Goal: Navigation & Orientation: Find specific page/section

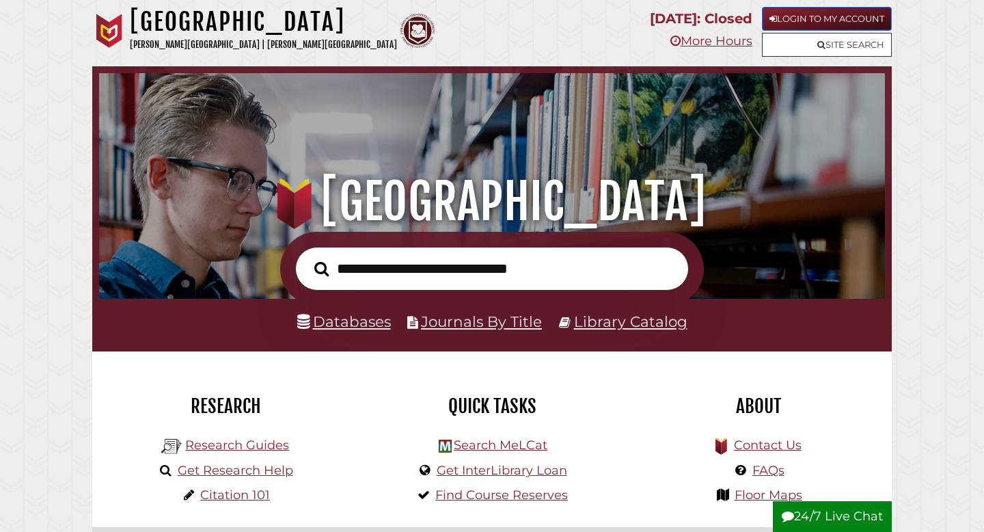
click at [809, 22] on link "Login to My Account" at bounding box center [827, 19] width 130 height 24
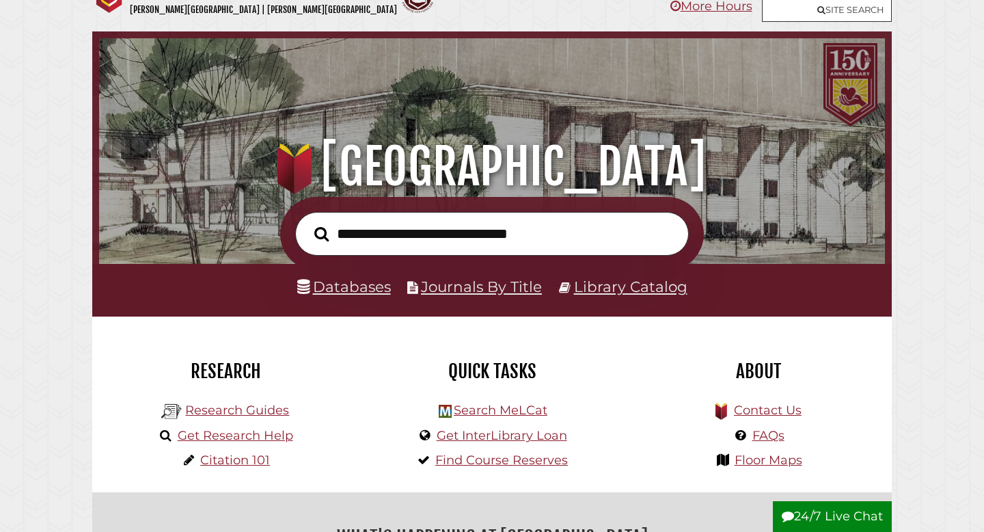
scroll to position [65, 0]
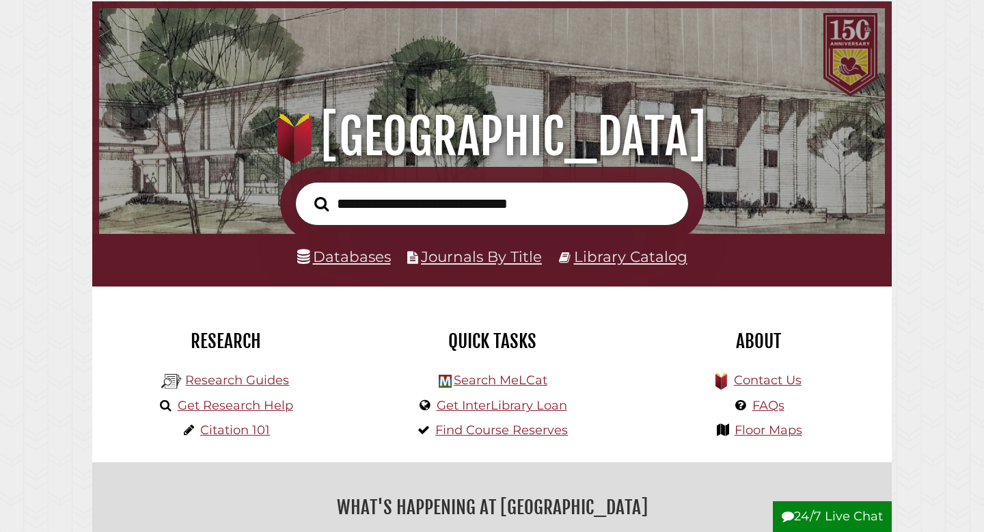
click at [422, 205] on input "text" at bounding box center [492, 204] width 394 height 44
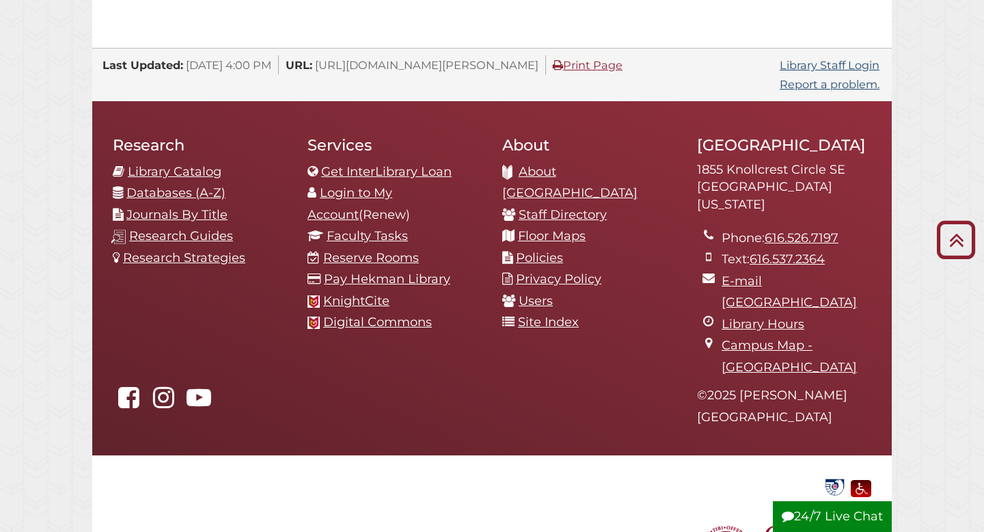
scroll to position [1438, 0]
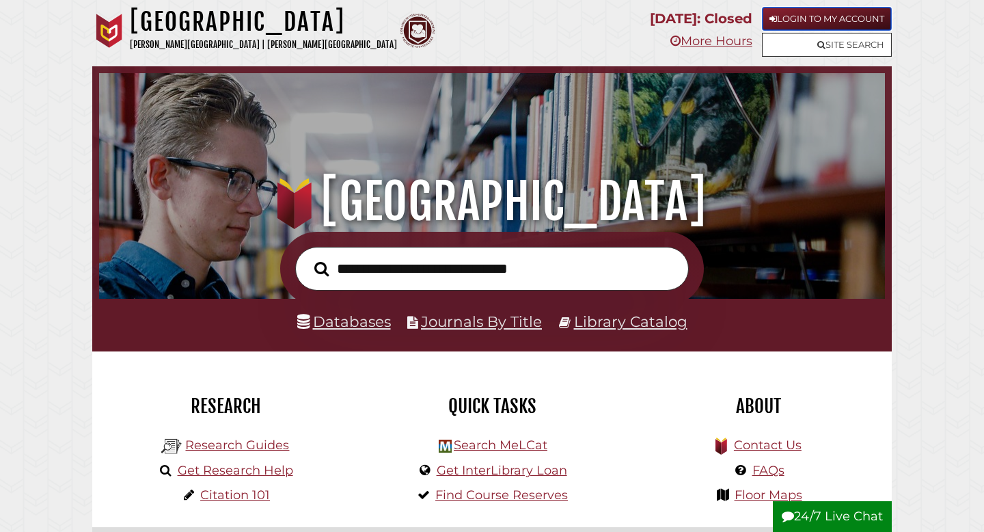
click at [804, 18] on link "Login to My Account" at bounding box center [827, 19] width 130 height 24
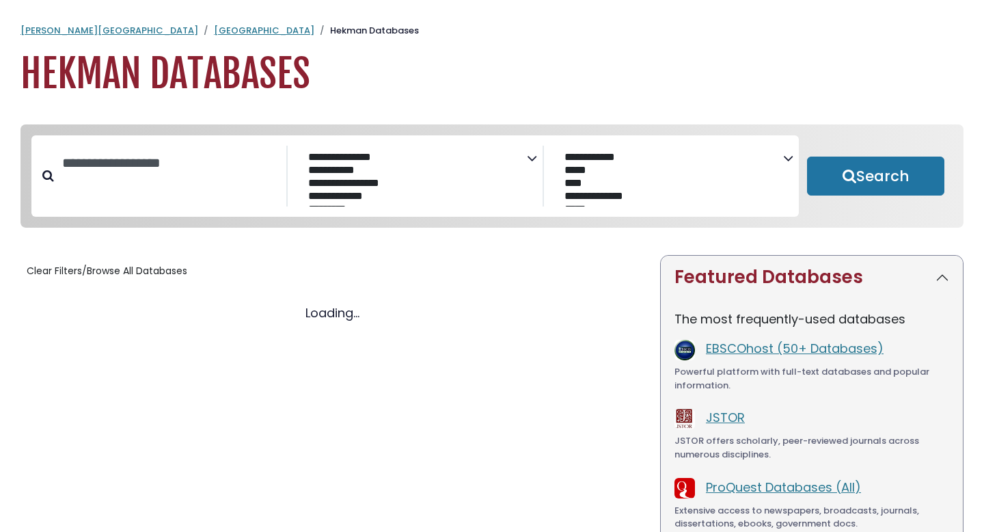
select select "Database Subject Filter"
select select "Database Vendors Filter"
select select "Database Subject Filter"
select select "Database Vendors Filter"
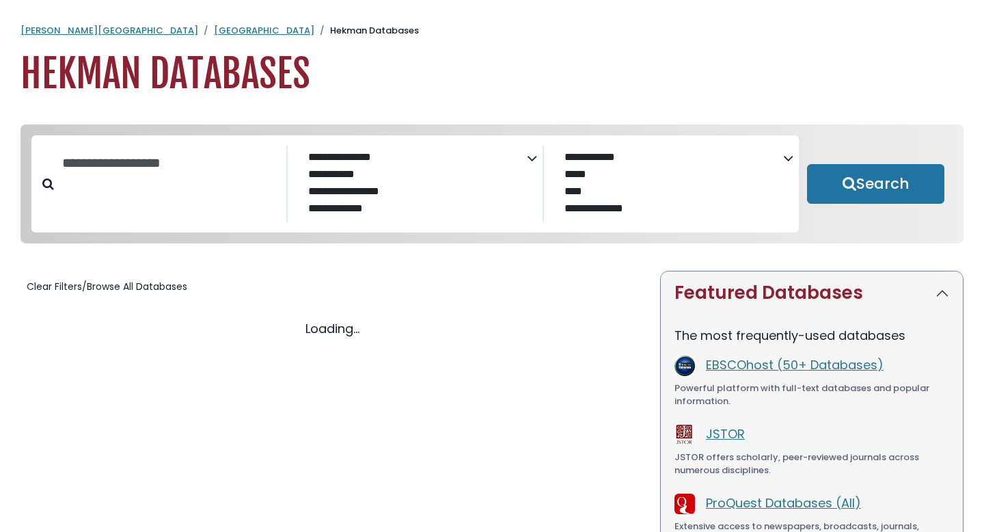
select select "Database Subject Filter"
select select "Database Vendors Filter"
